Goal: Information Seeking & Learning: Learn about a topic

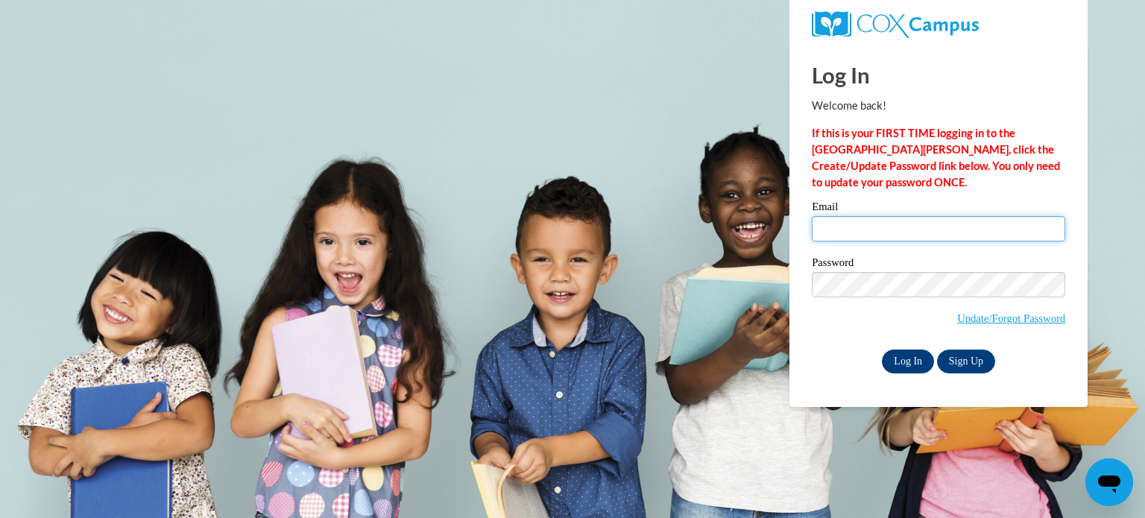
type input "kimtaramatthews@gmail.com"
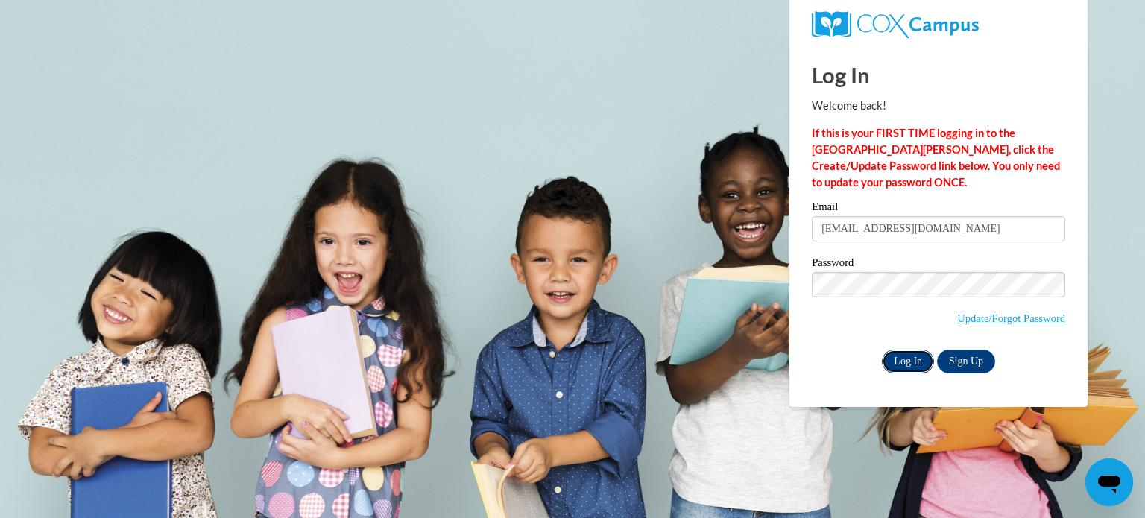
click at [912, 360] on input "Log In" at bounding box center [908, 362] width 52 height 24
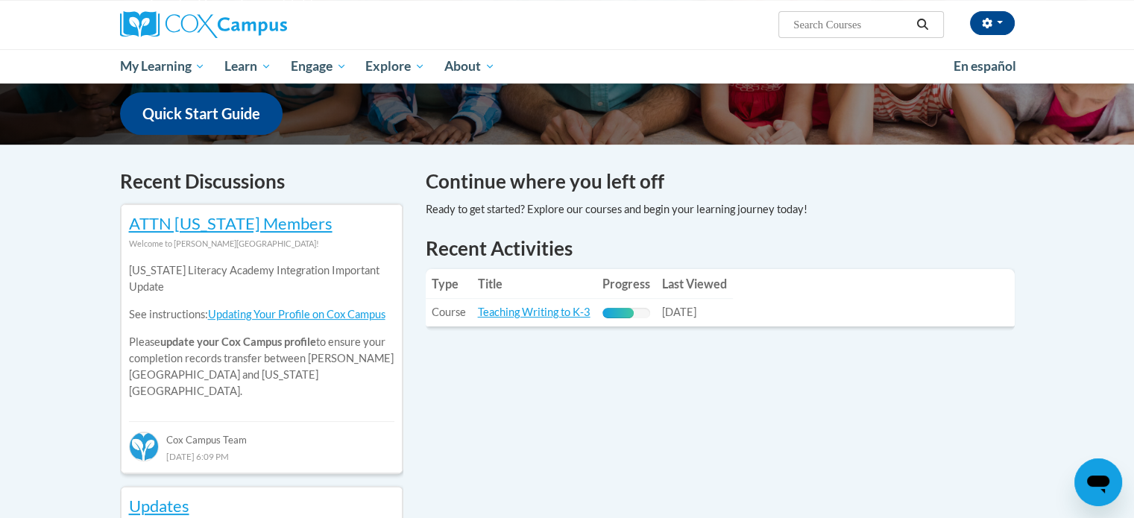
scroll to position [415, 0]
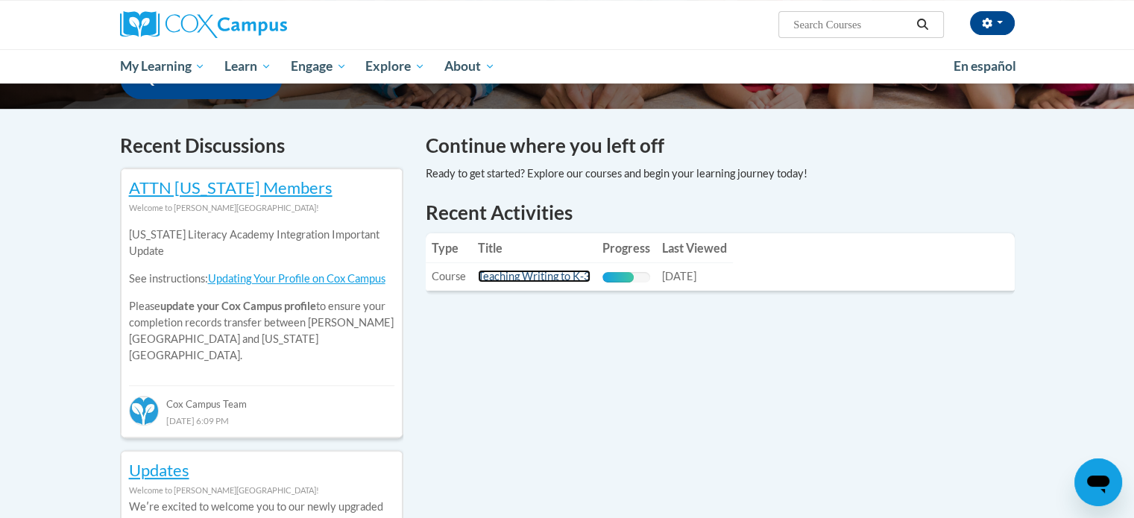
click at [559, 277] on link "Teaching Writing to K-3" at bounding box center [534, 276] width 113 height 13
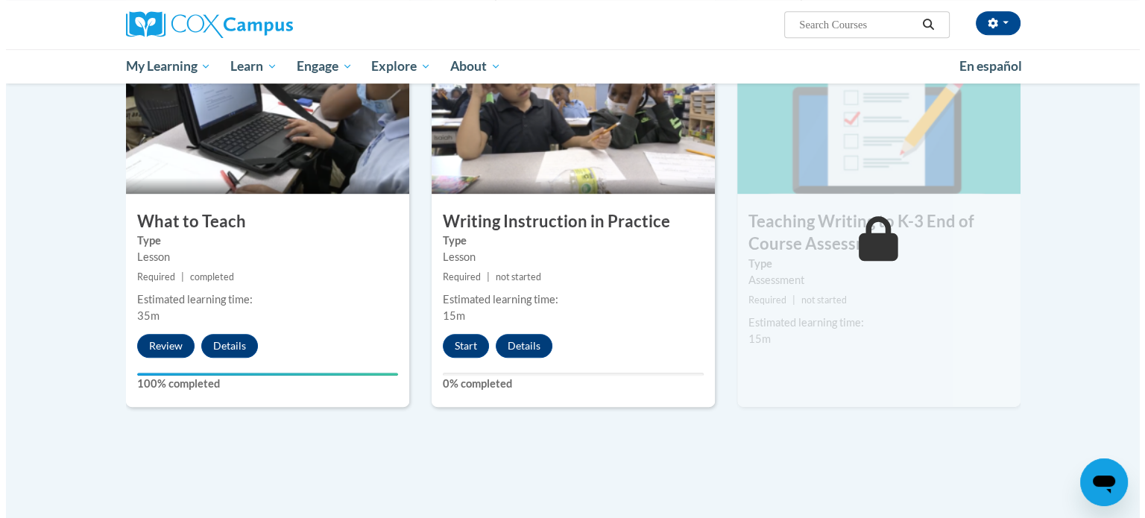
scroll to position [737, 0]
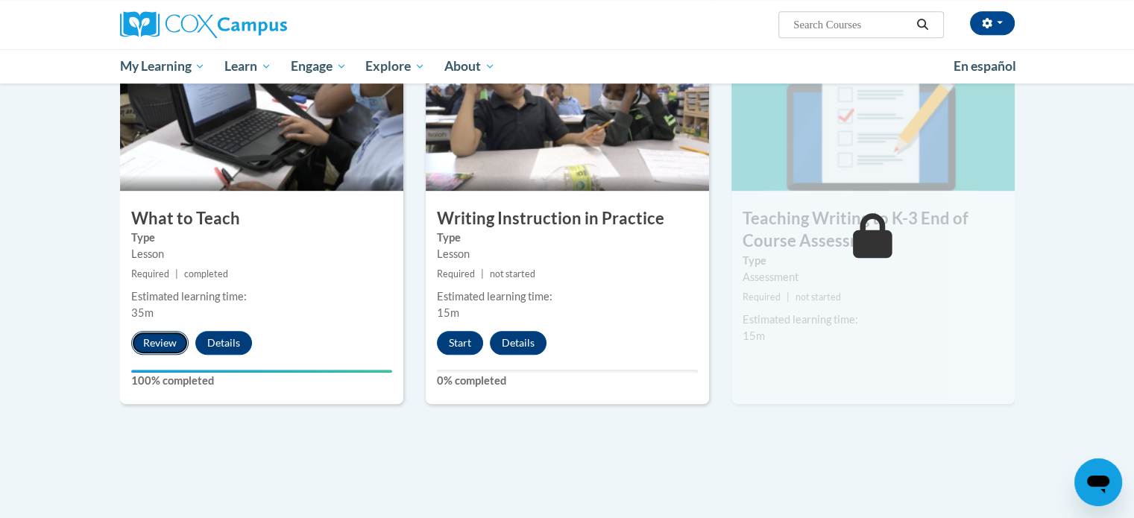
click at [161, 339] on button "Review" at bounding box center [159, 343] width 57 height 24
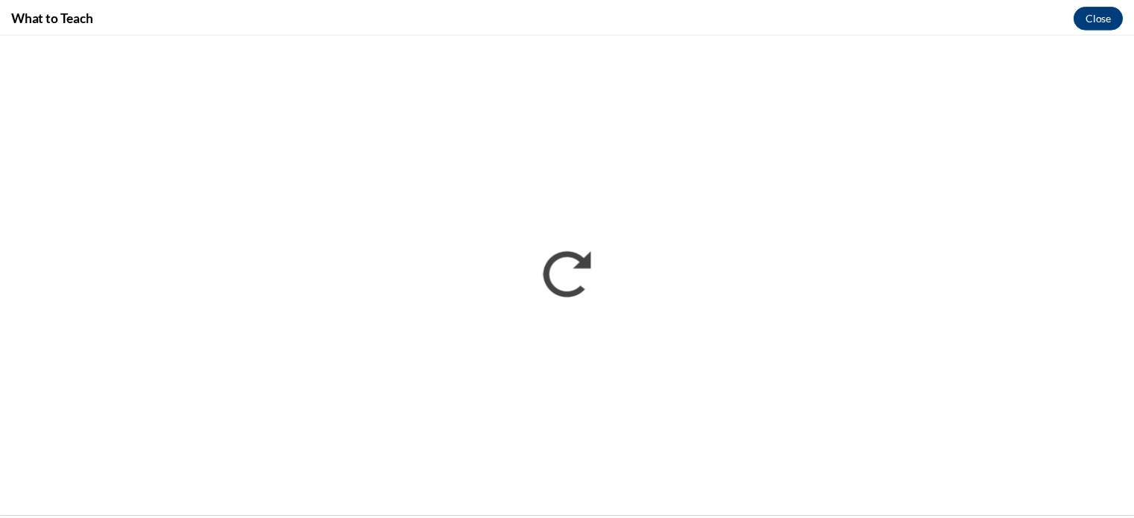
scroll to position [0, 0]
